Goal: Information Seeking & Learning: Learn about a topic

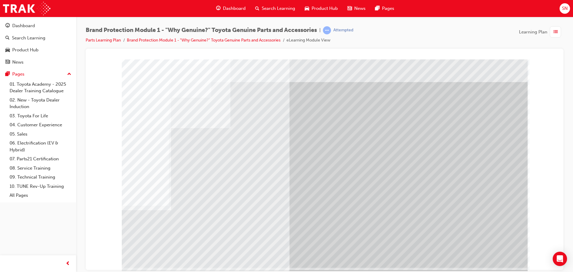
scroll to position [12, 0]
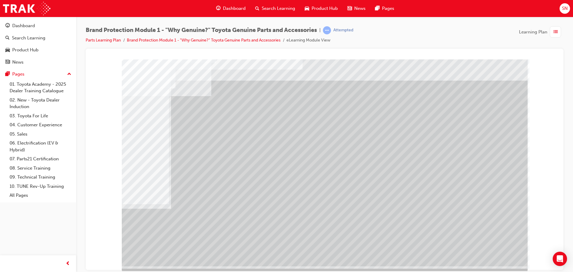
scroll to position [12, 0]
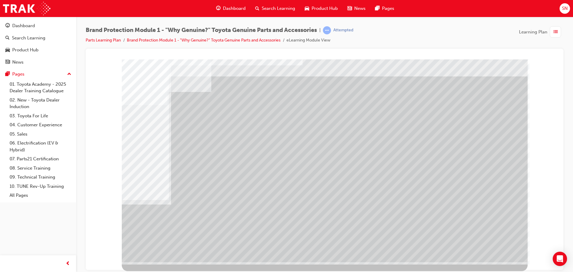
drag, startPoint x: 177, startPoint y: 183, endPoint x: 179, endPoint y: 177, distance: 6.5
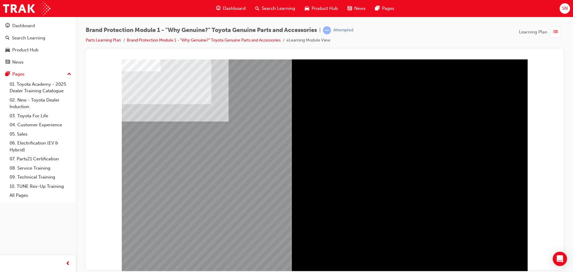
click at [454, 116] on div "" at bounding box center [325, 171] width 406 height 215
